Goal: Information Seeking & Learning: Understand process/instructions

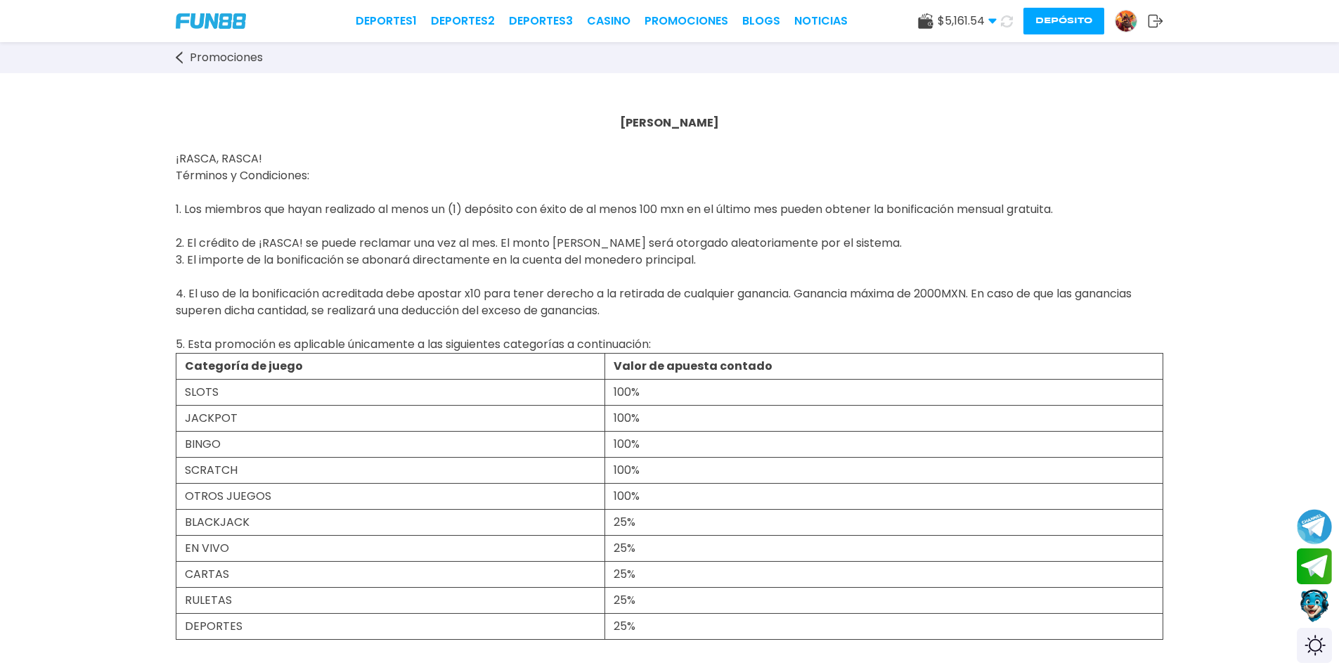
click at [650, 21] on link "Promociones" at bounding box center [687, 21] width 84 height 17
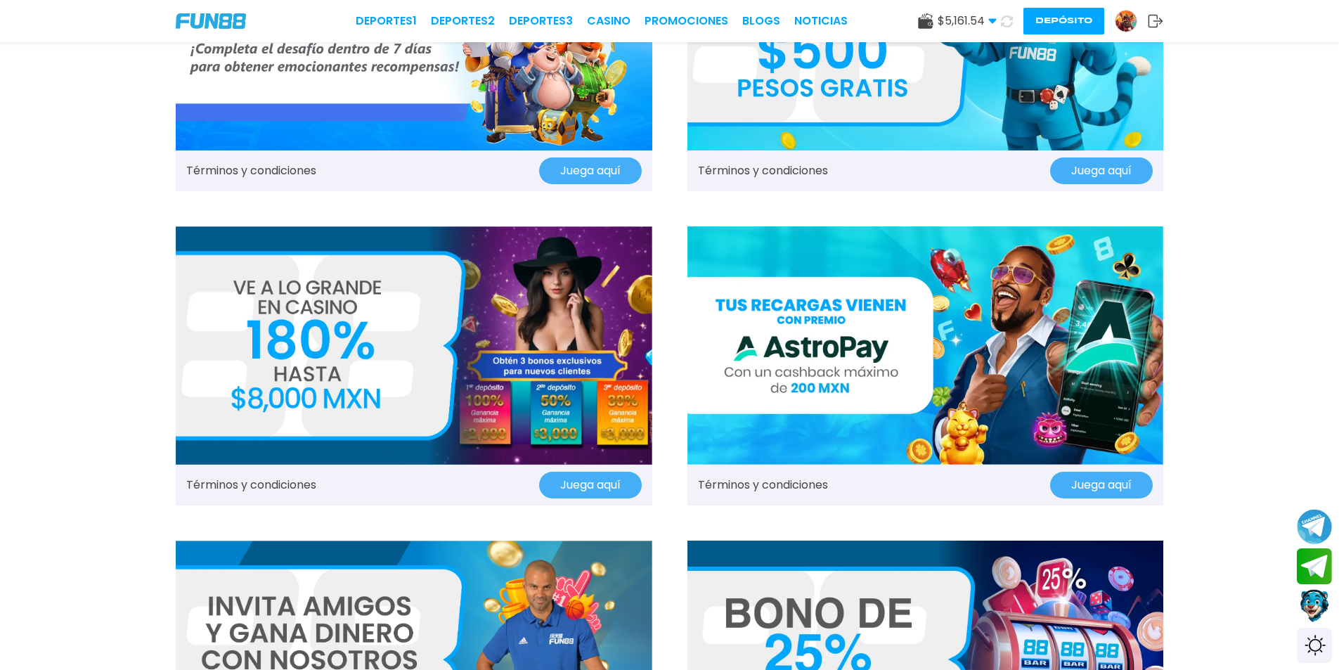
scroll to position [422, 0]
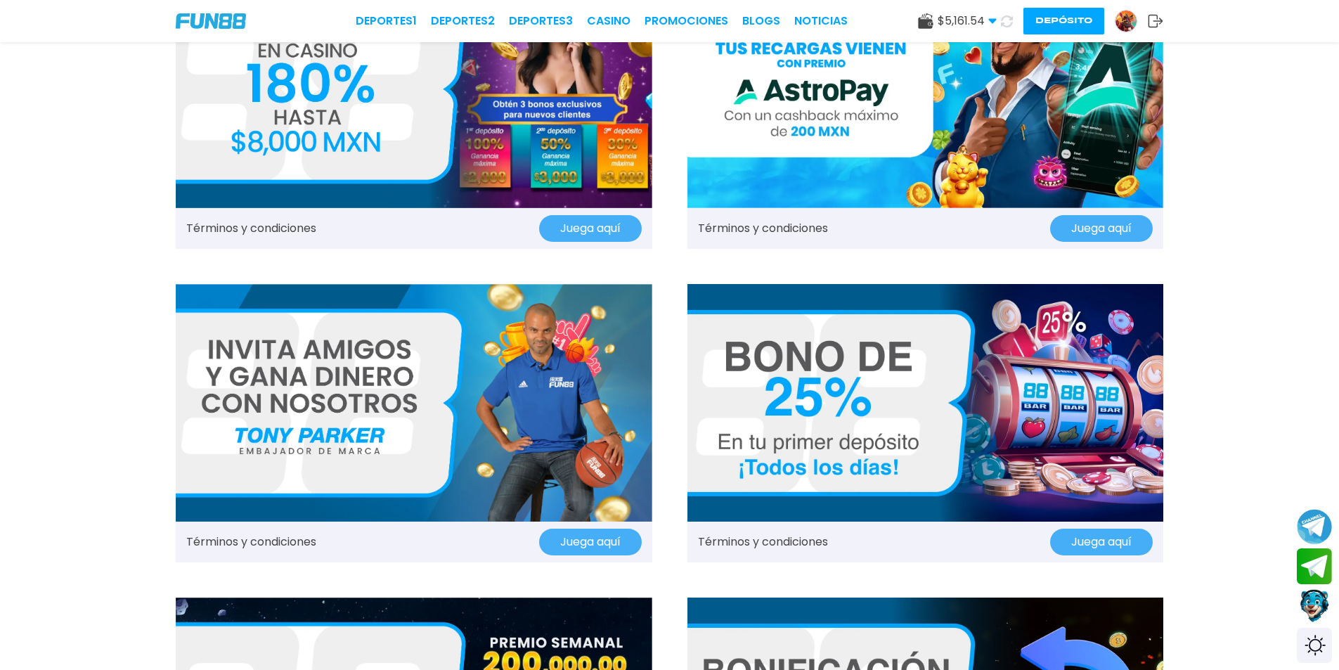
click at [387, 411] on img at bounding box center [414, 403] width 477 height 238
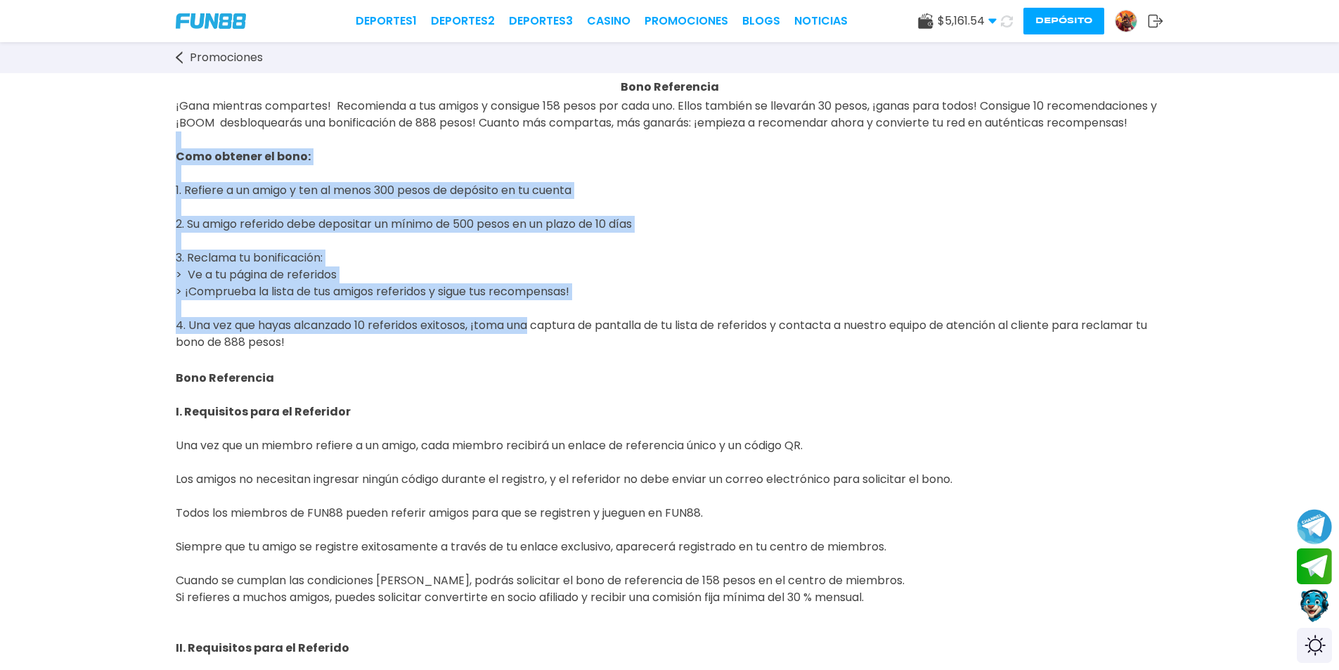
scroll to position [70, 0]
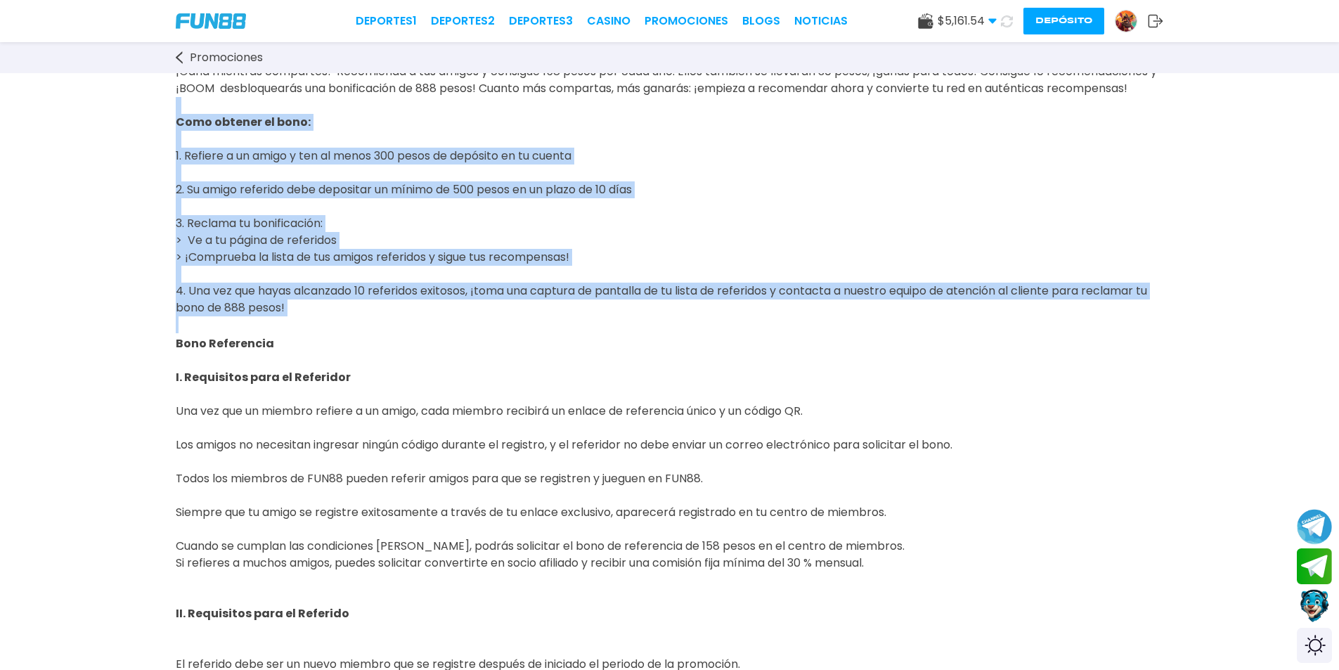
drag, startPoint x: 175, startPoint y: 198, endPoint x: 532, endPoint y: 347, distance: 386.7
click at [397, 274] on span "Como obtener el bono: 1. Refiere a un amigo y ten al menos 300 pesos de depósit…" at bounding box center [665, 469] width 979 height 744
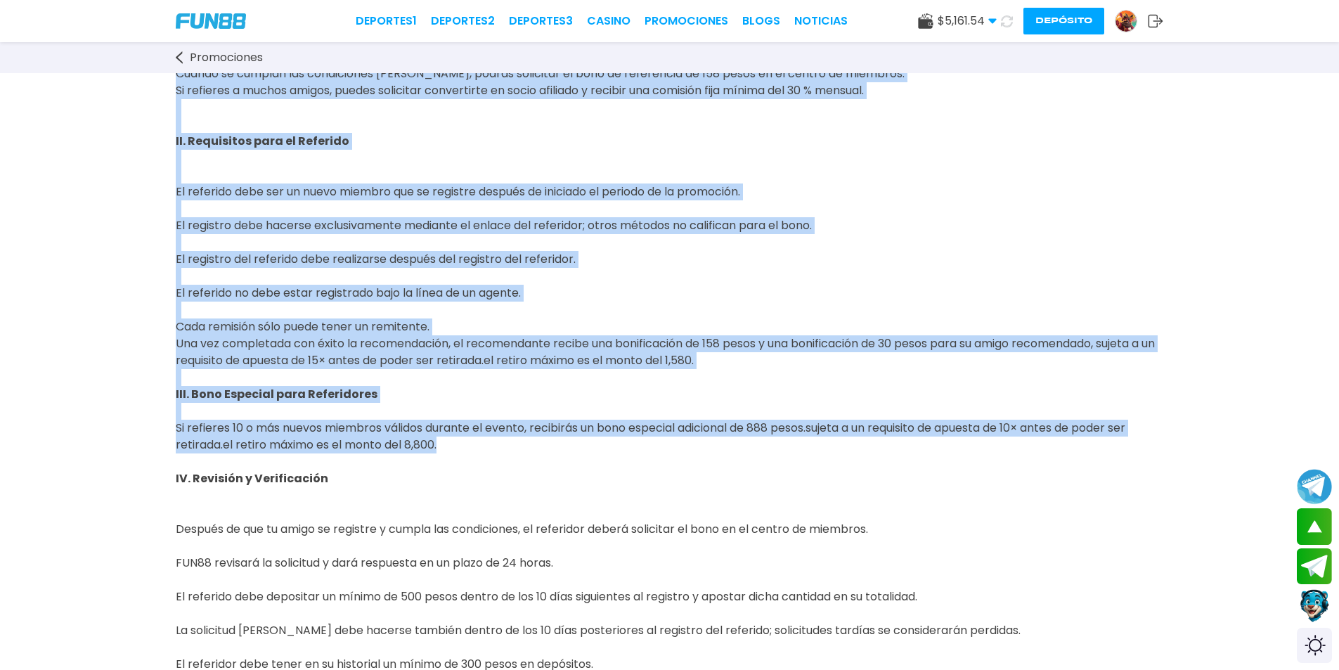
scroll to position [633, 0]
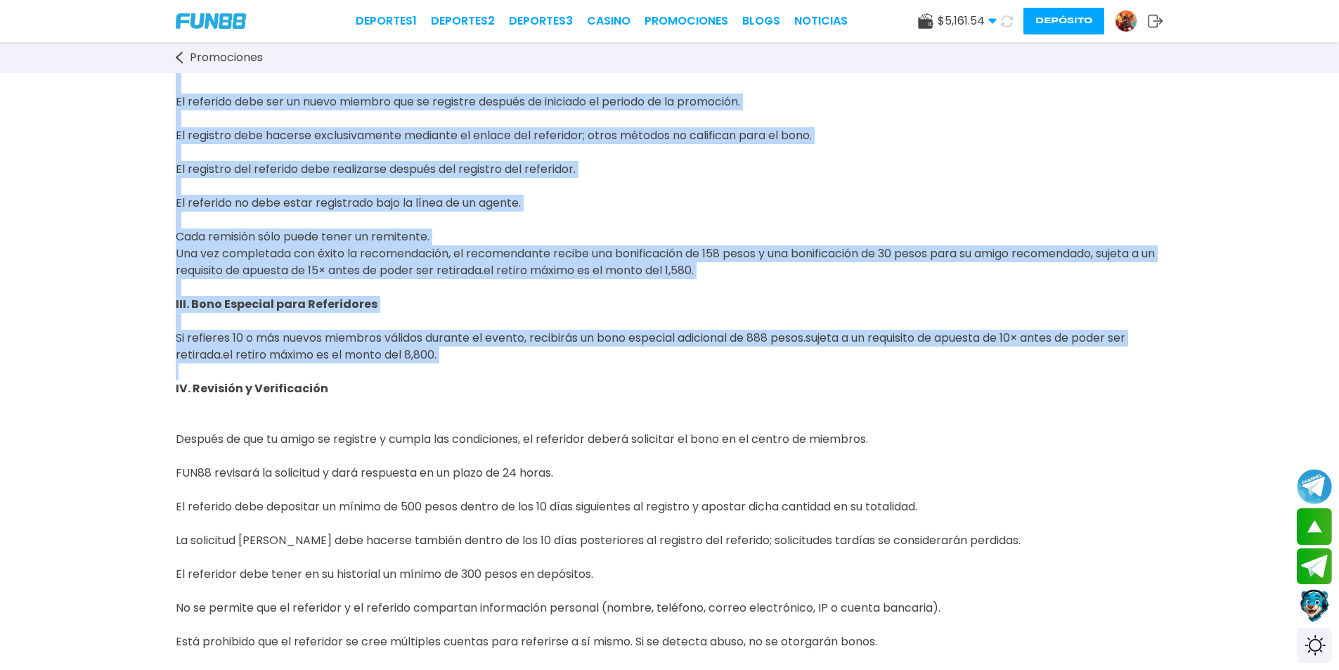
drag, startPoint x: 176, startPoint y: 133, endPoint x: 361, endPoint y: 373, distance: 303.3
click at [494, 387] on div "¡Gana mientras compartes! Recomienda a tus amigos y consigue 158 pesos por cada…" at bounding box center [670, 109] width 988 height 1217
